Goal: Information Seeking & Learning: Learn about a topic

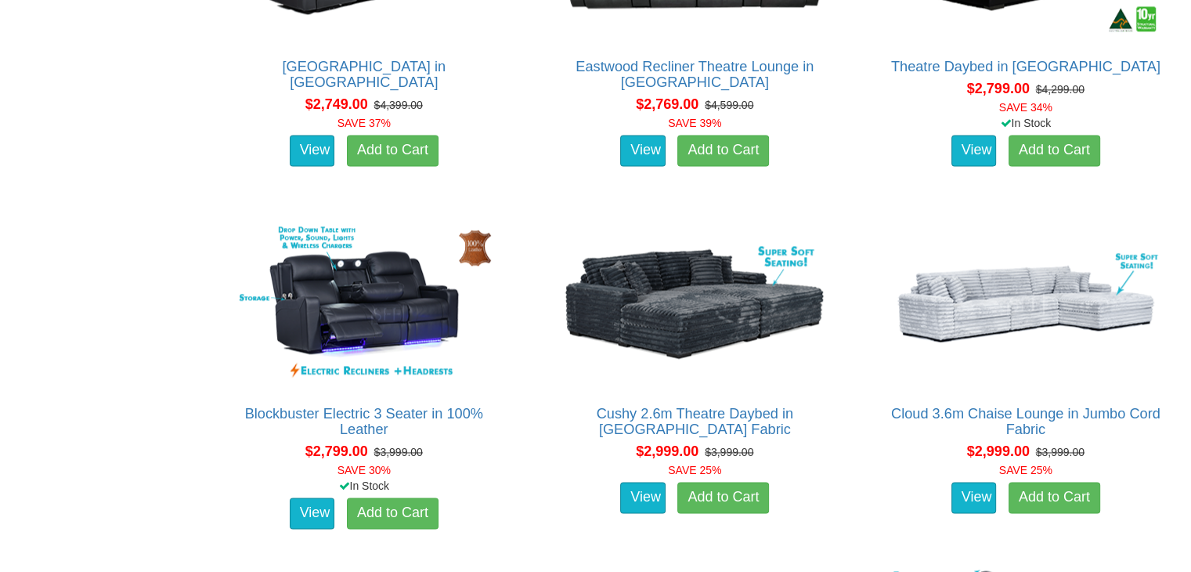
scroll to position [2271, 0]
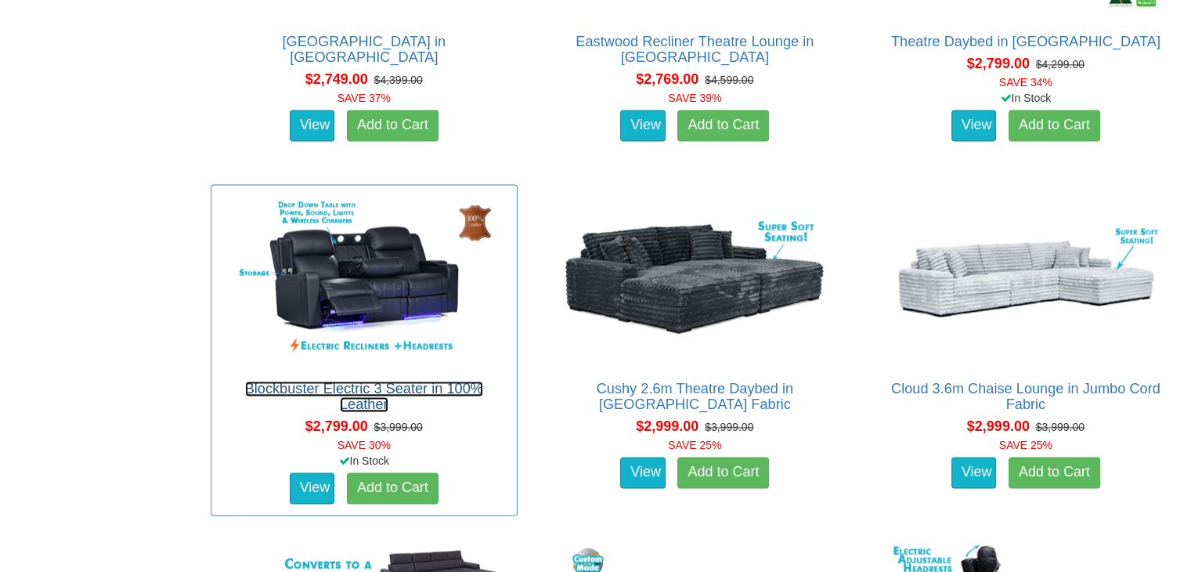
click at [384, 386] on link "Blockbuster Electric 3 Seater in 100% Leather" at bounding box center [364, 396] width 238 height 31
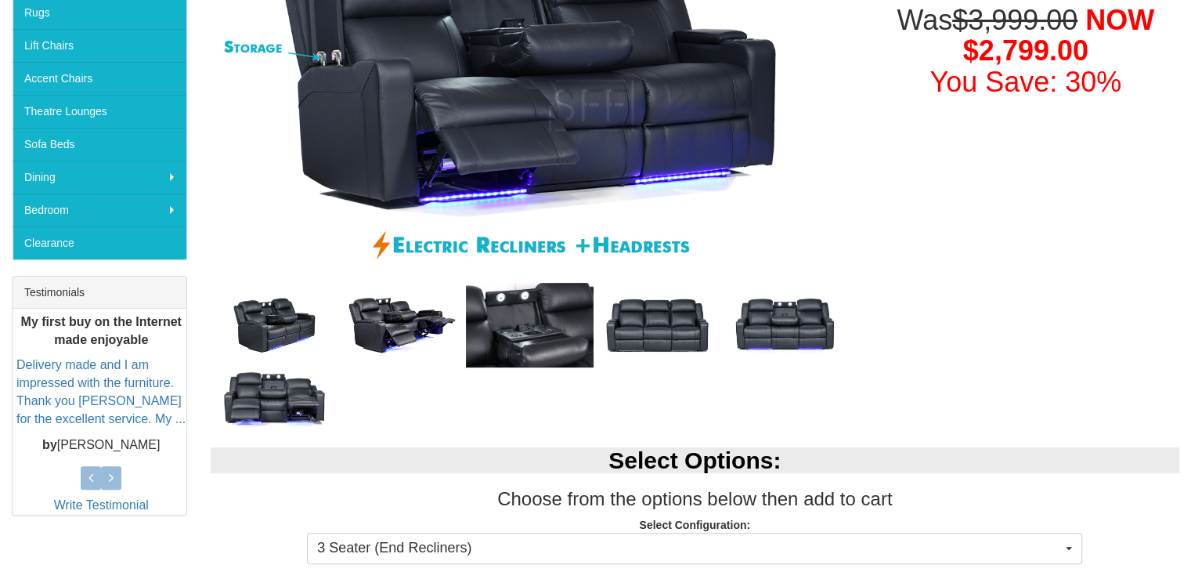
scroll to position [392, 0]
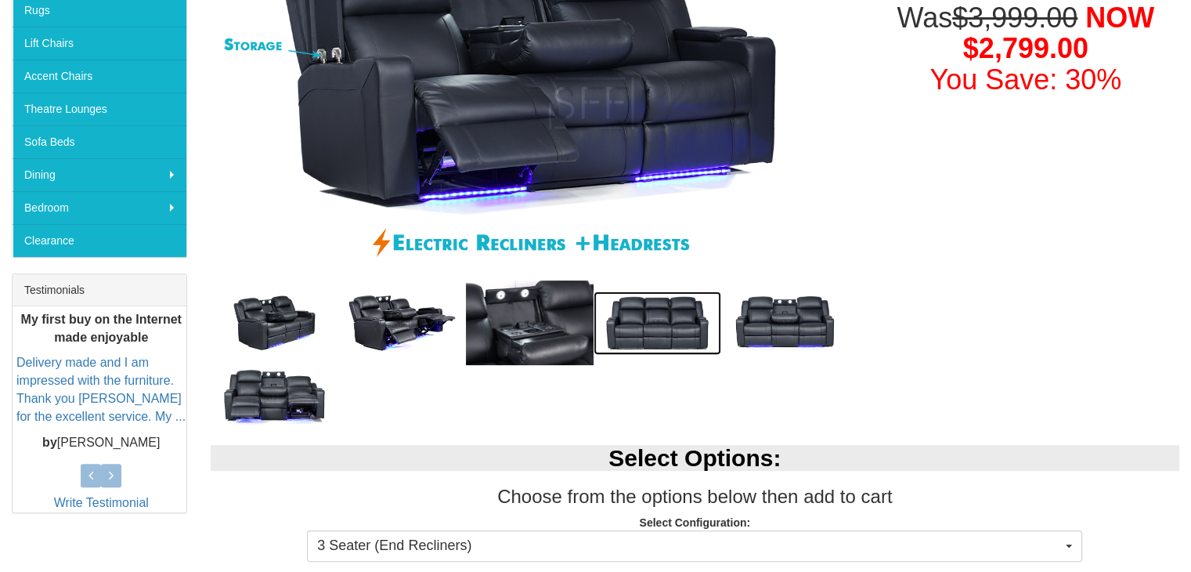
click at [658, 324] on img at bounding box center [658, 323] width 128 height 64
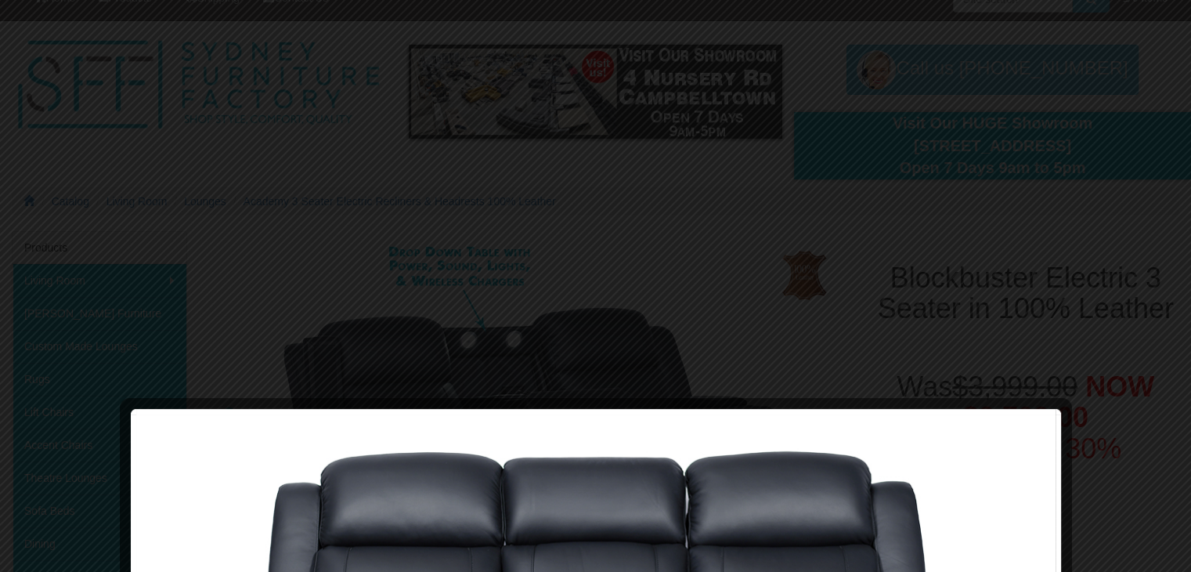
scroll to position [0, 0]
